Goal: Task Accomplishment & Management: Manage account settings

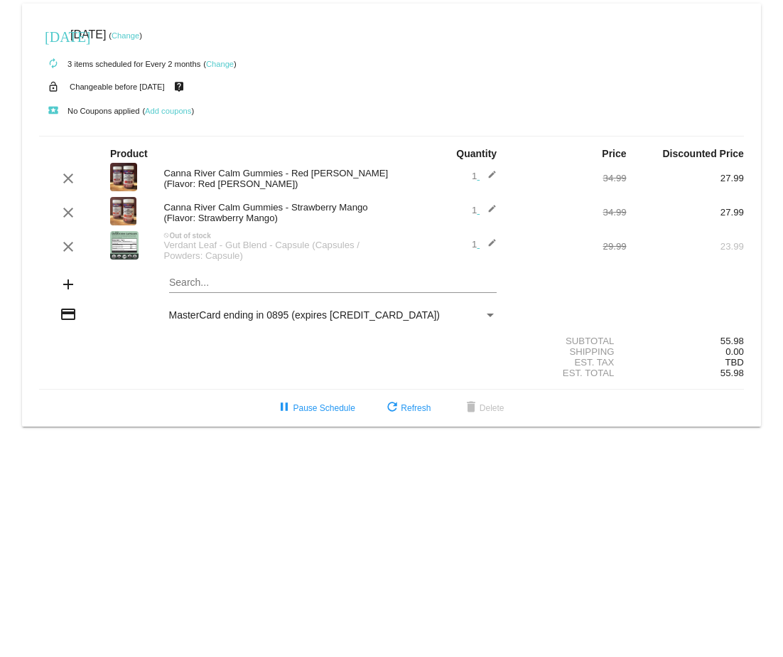
click at [221, 64] on link "Change" at bounding box center [220, 64] width 28 height 9
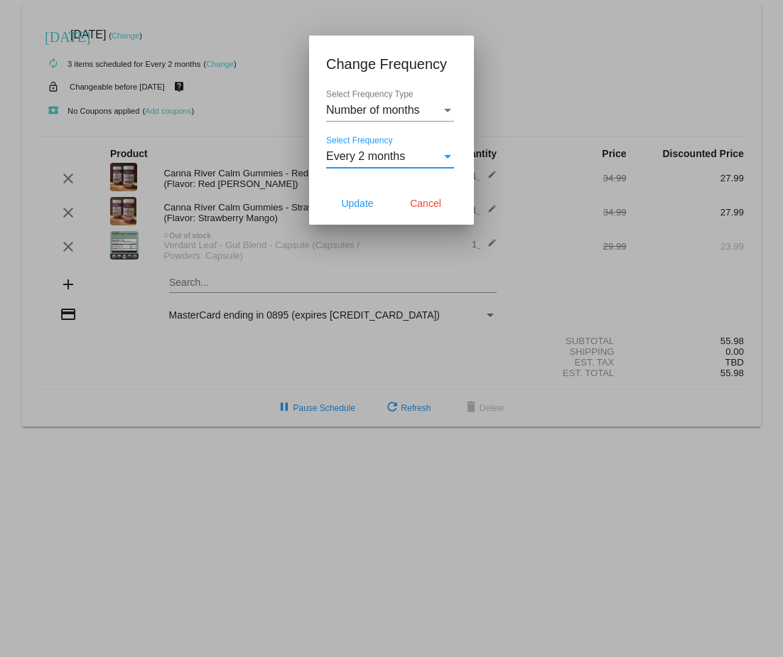
click at [446, 156] on div "Select Frequency" at bounding box center [447, 157] width 7 height 4
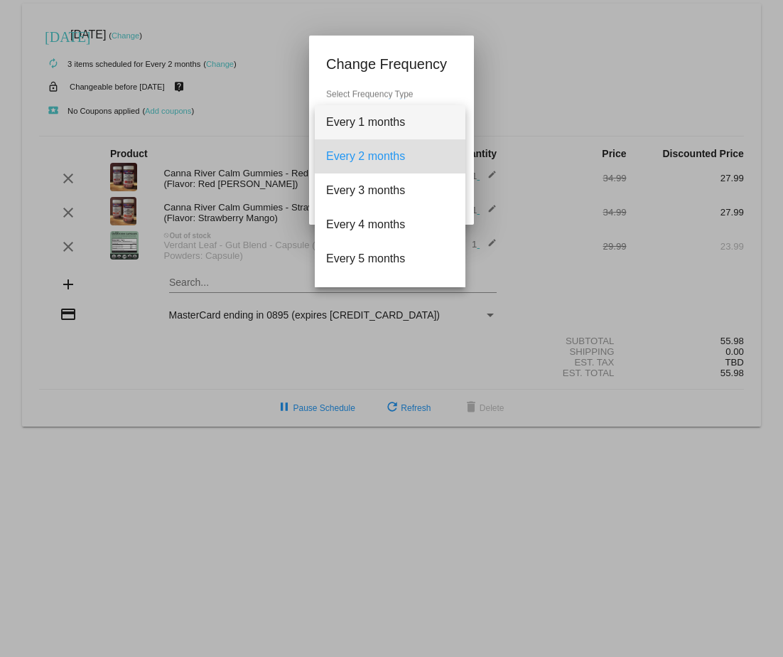
click at [430, 124] on span "Every 1 months" at bounding box center [390, 122] width 128 height 34
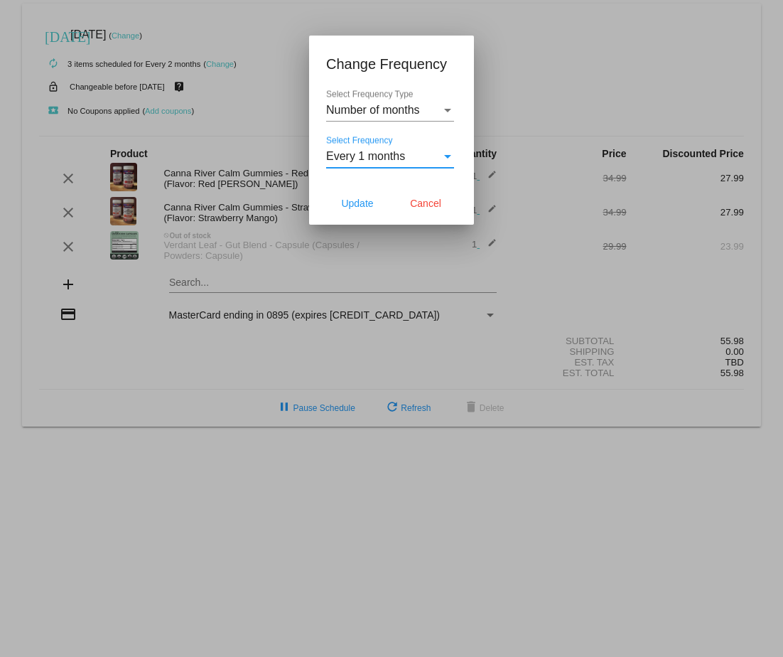
click at [448, 109] on div "Select Frequency Type" at bounding box center [447, 111] width 7 height 4
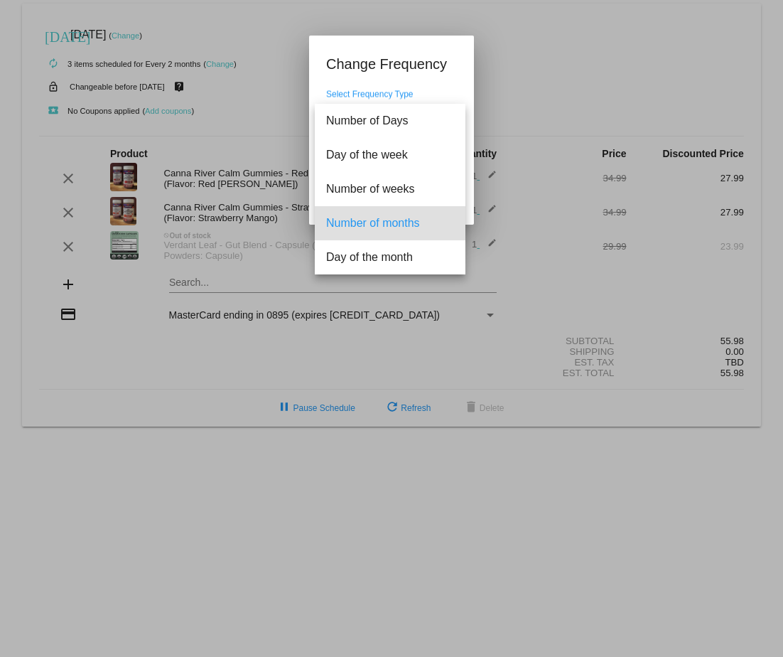
click at [400, 218] on span "Number of months" at bounding box center [390, 223] width 128 height 34
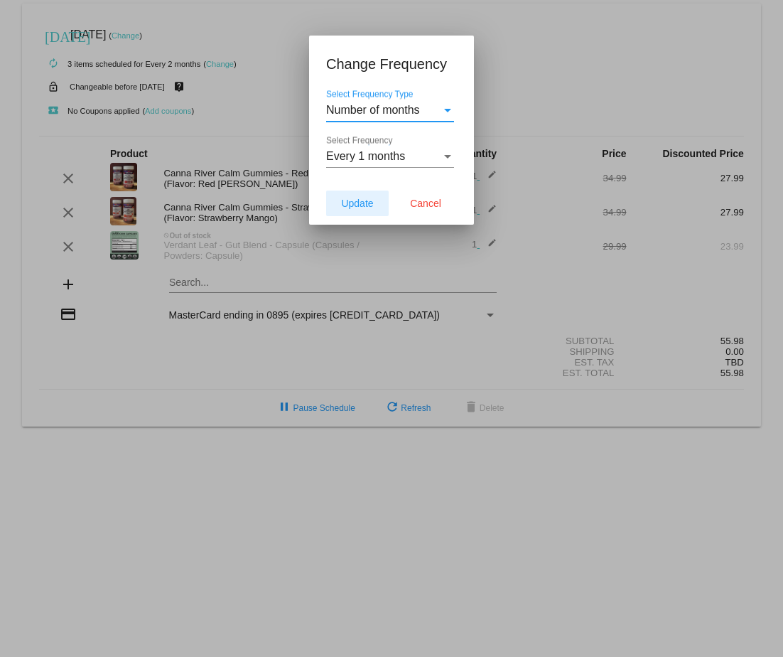
click at [350, 203] on span "Update" at bounding box center [357, 203] width 32 height 11
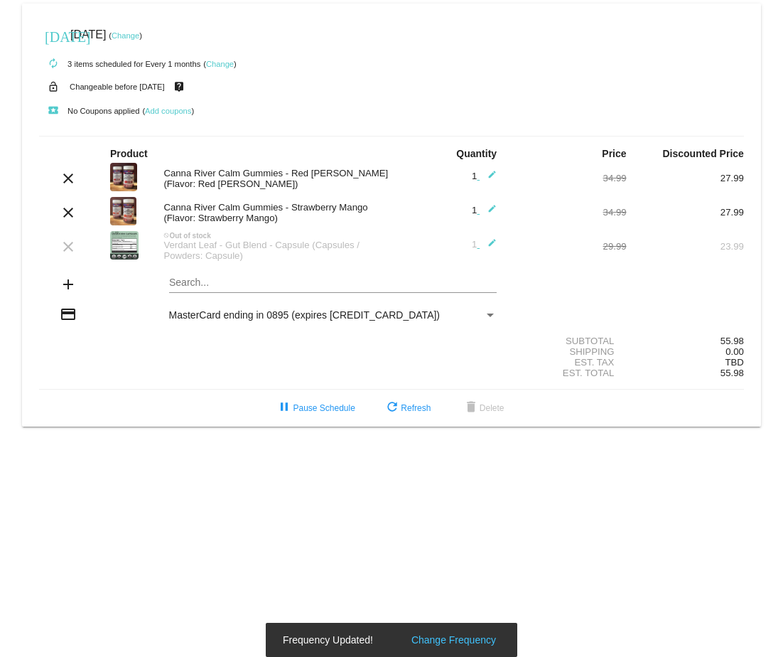
click at [139, 36] on link "Change" at bounding box center [126, 35] width 28 height 9
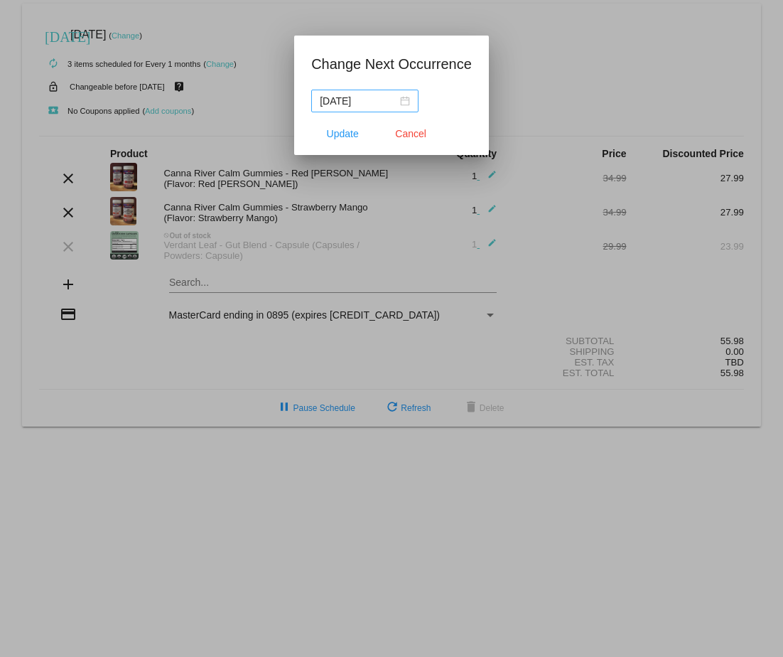
click at [406, 102] on div "[DATE]" at bounding box center [365, 101] width 90 height 16
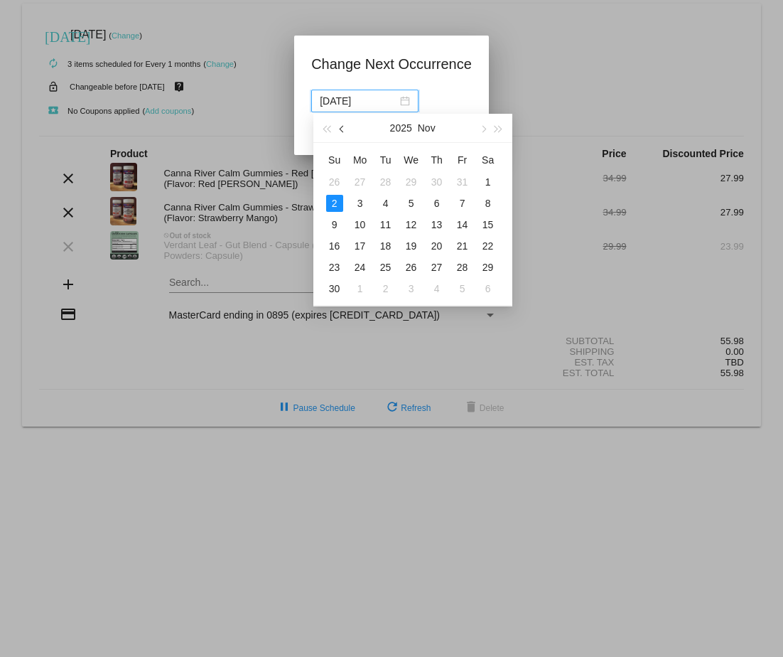
click at [343, 129] on span "button" at bounding box center [342, 129] width 7 height 7
click at [463, 181] on div "3" at bounding box center [462, 181] width 17 height 17
type input "[DATE]"
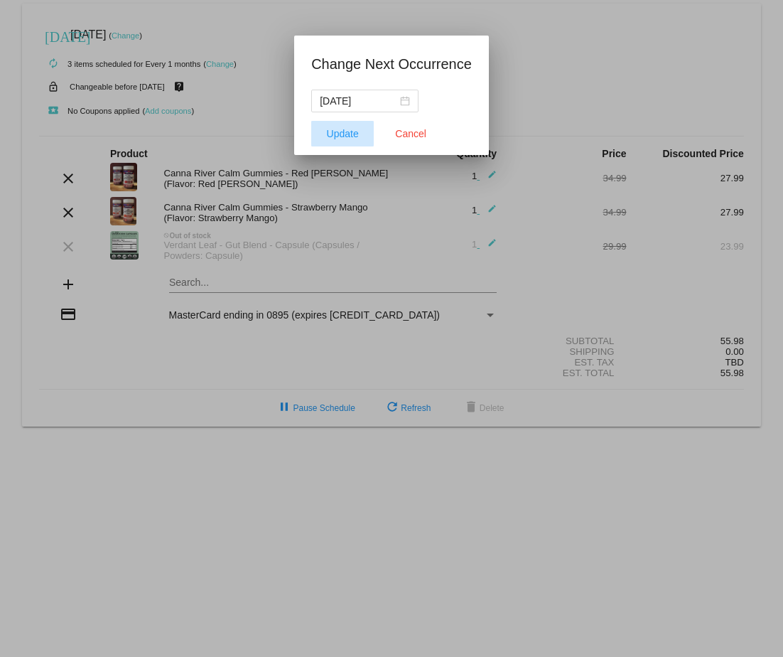
click at [343, 129] on span "Update" at bounding box center [343, 133] width 32 height 11
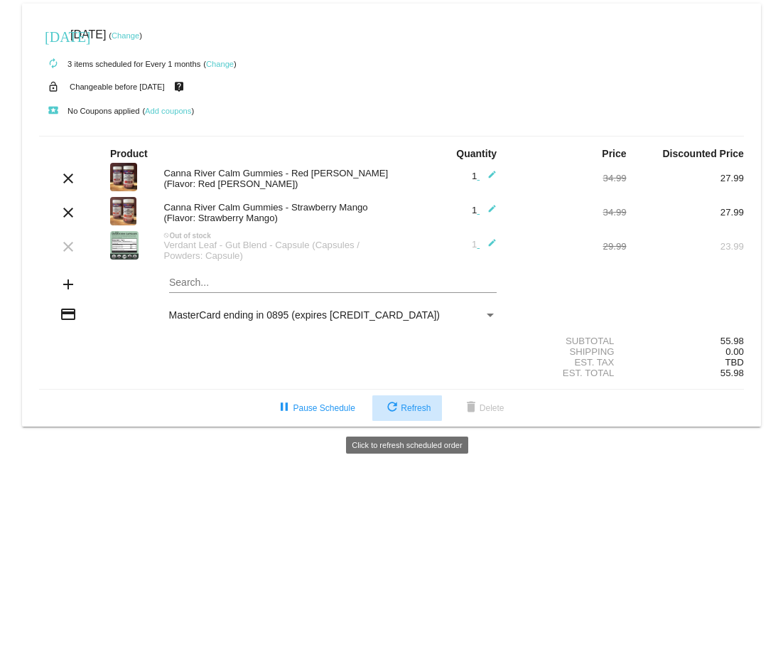
click at [409, 413] on span "refresh Refresh" at bounding box center [407, 408] width 47 height 10
